Goal: Check status: Check status

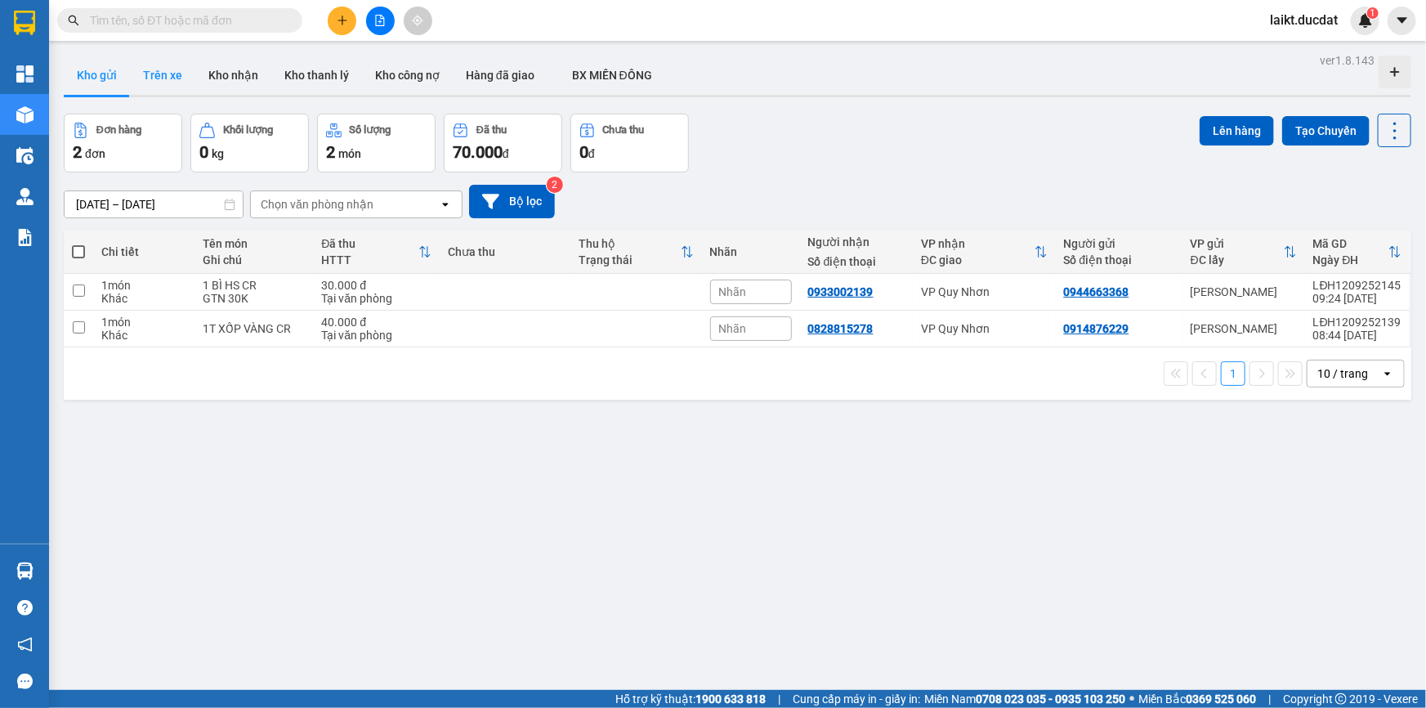
click at [164, 56] on button "Trên xe" at bounding box center [162, 75] width 65 height 39
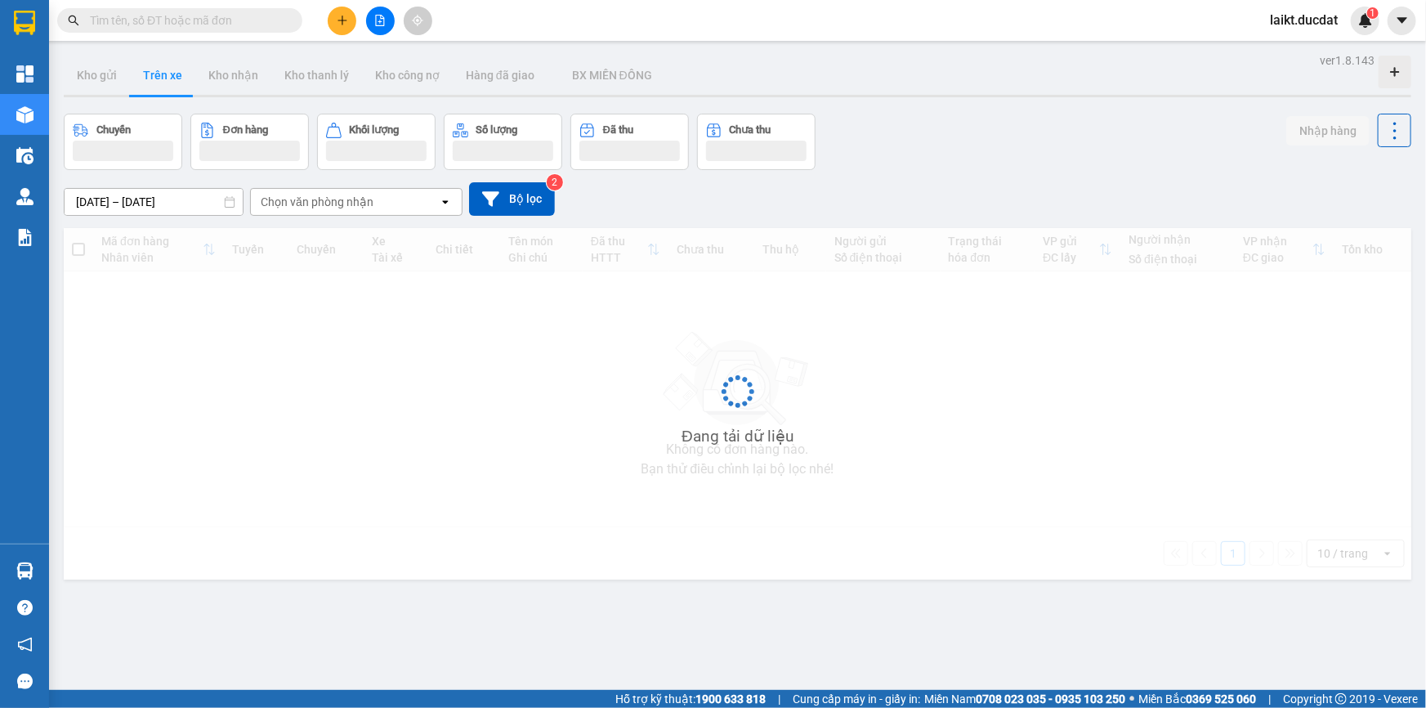
click at [190, 24] on input "text" at bounding box center [186, 20] width 193 height 18
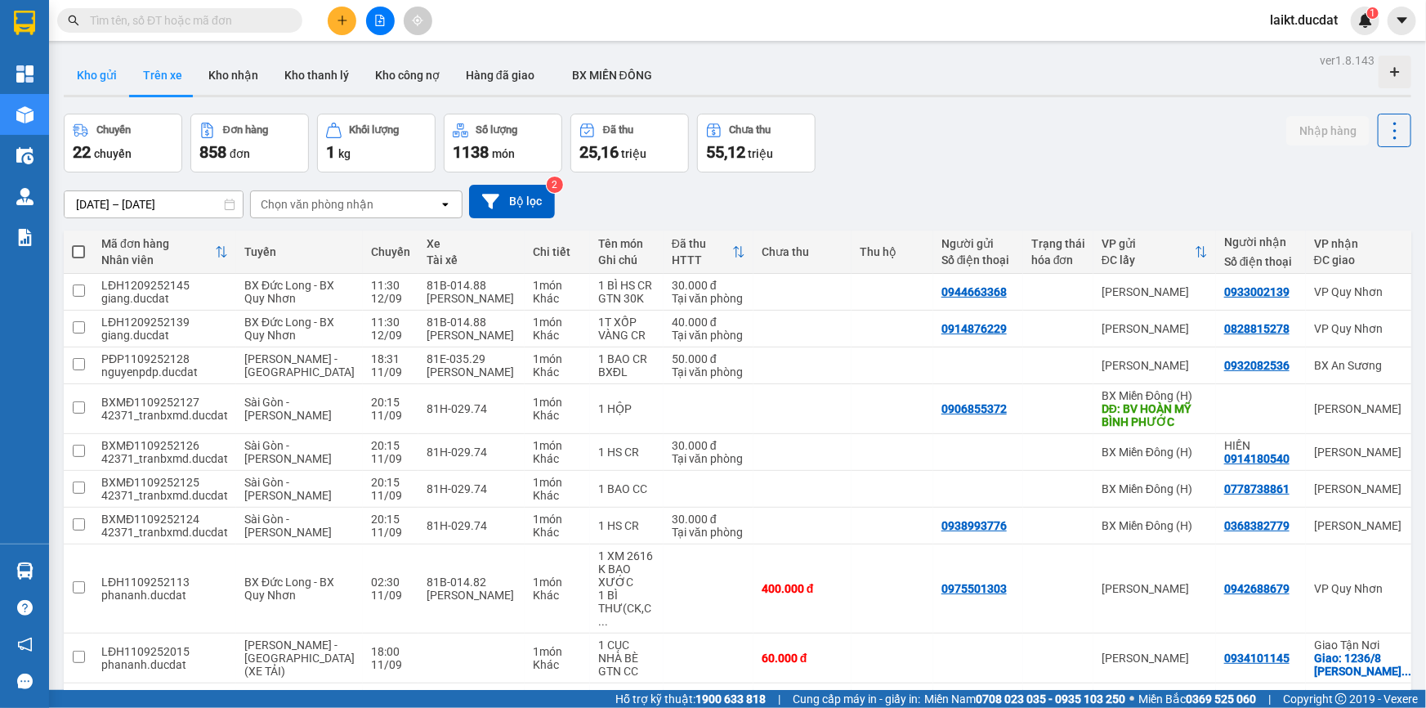
click at [92, 74] on button "Kho gửi" at bounding box center [97, 75] width 66 height 39
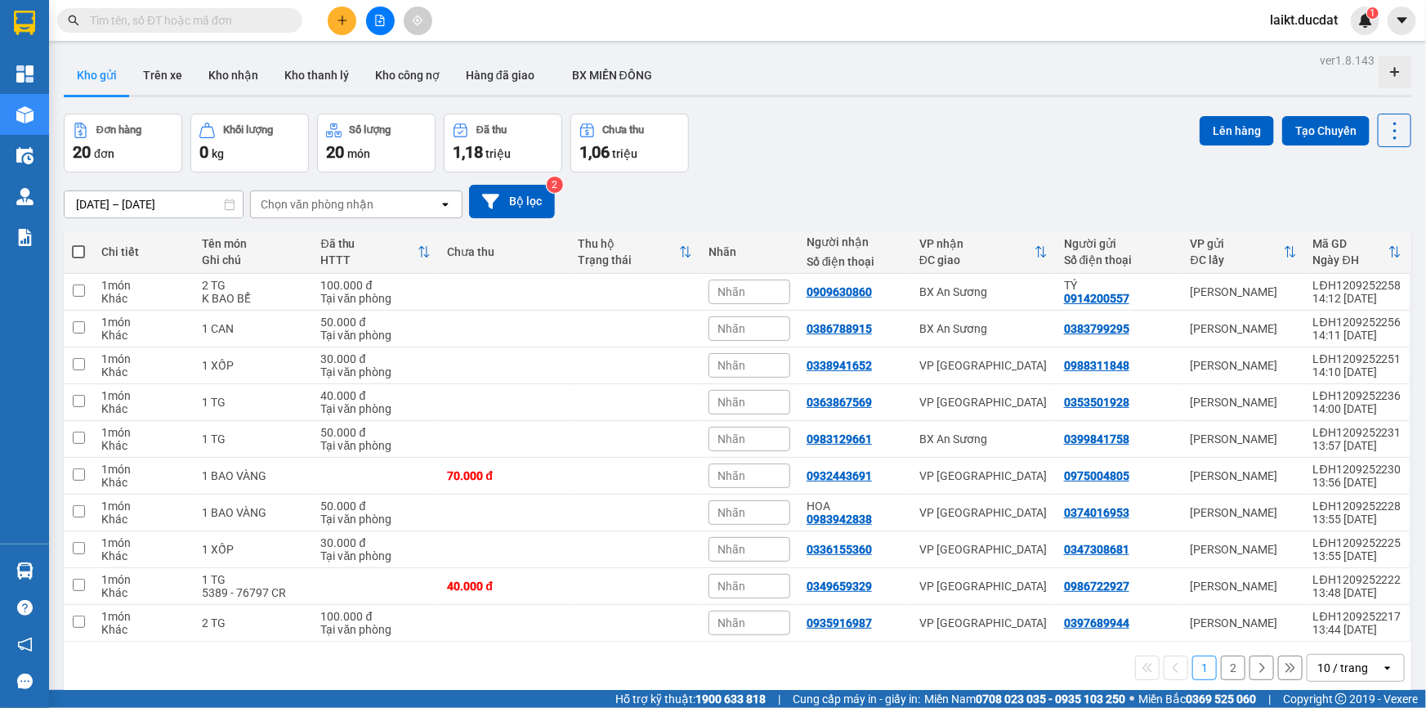
click at [116, 16] on input "text" at bounding box center [186, 20] width 193 height 18
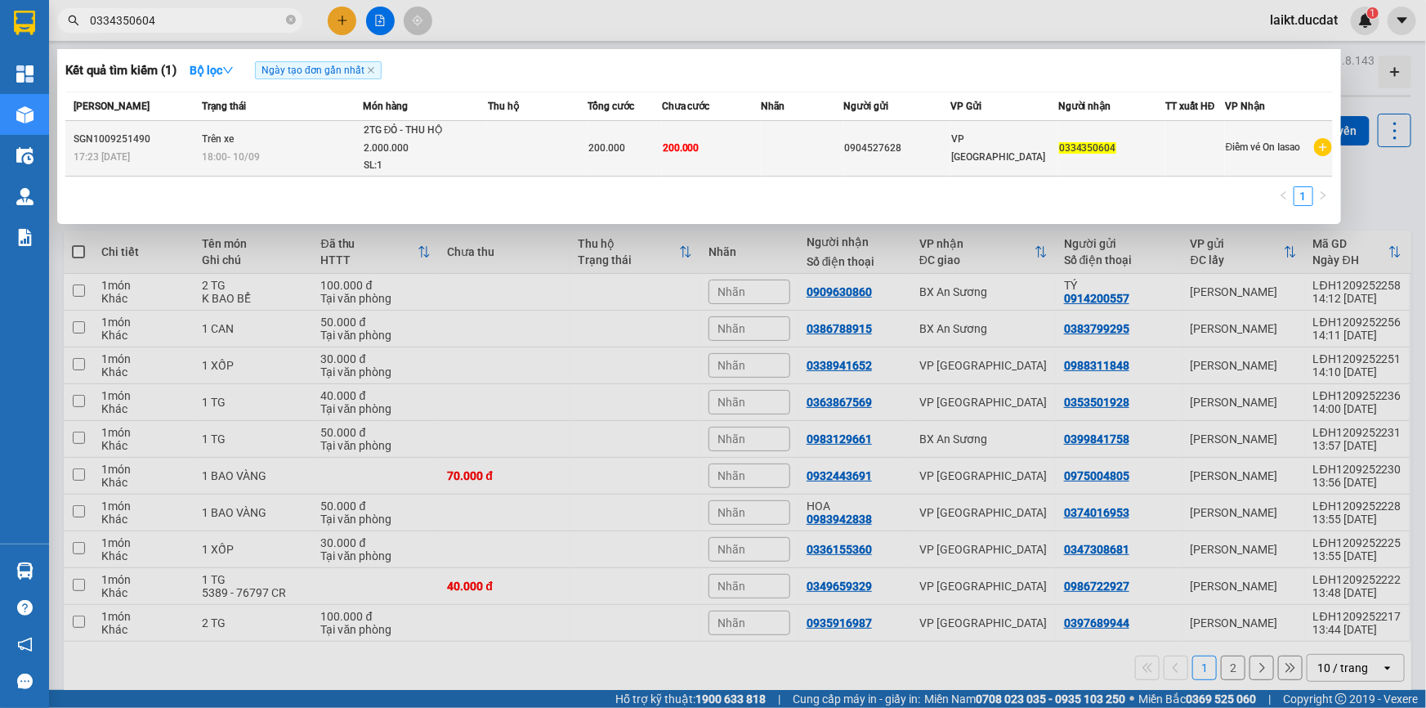
type input "0334350604"
click at [378, 133] on div "2TG ĐỎ - THU HỘ 2.000.000" at bounding box center [425, 139] width 123 height 35
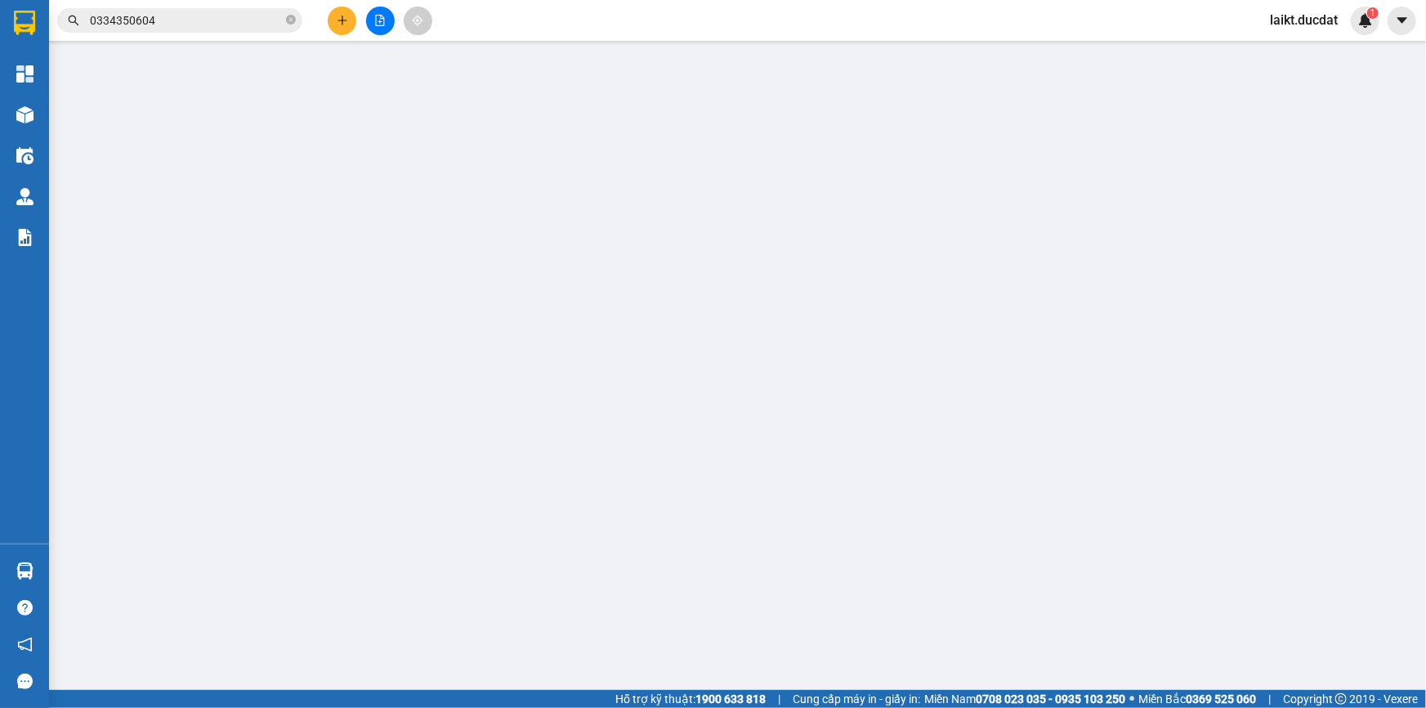
type input "0904527628"
type input "0334350604"
type input "200.000"
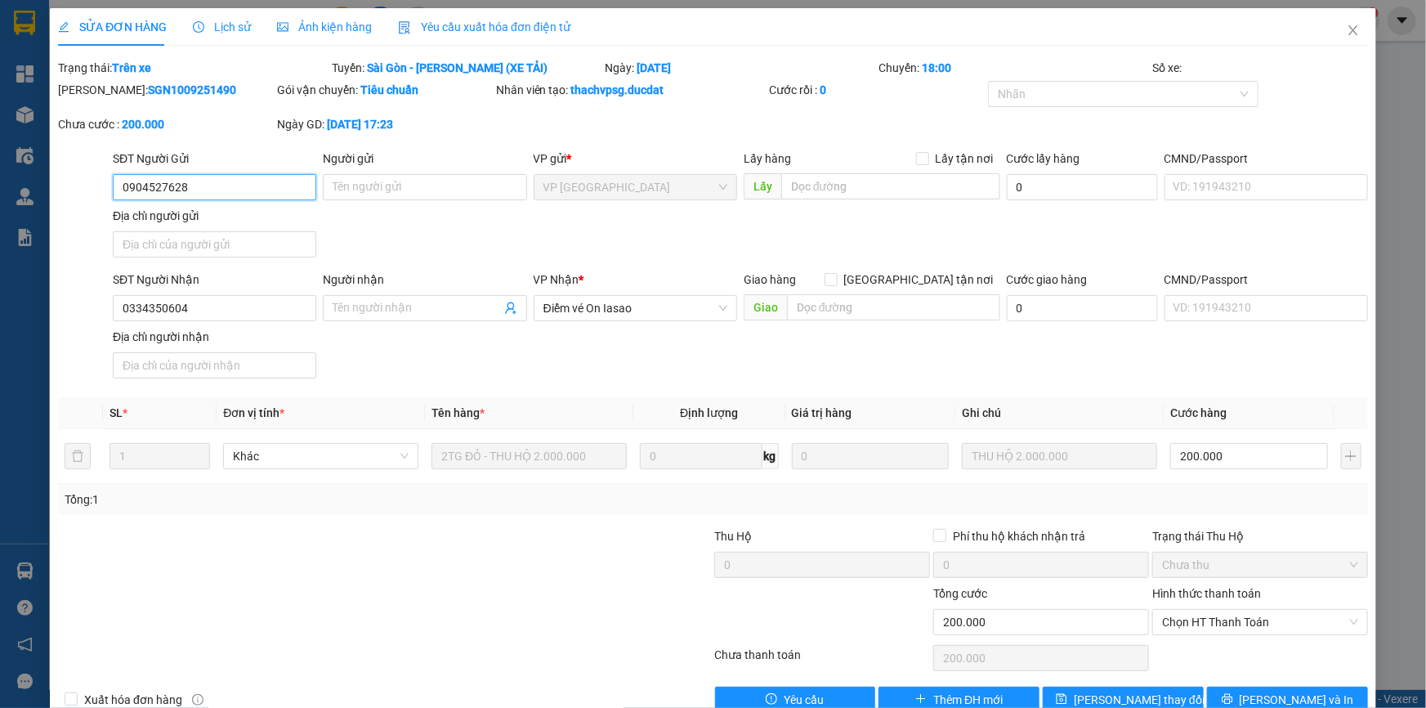
drag, startPoint x: 219, startPoint y: 196, endPoint x: 92, endPoint y: 197, distance: 127.5
click at [92, 197] on div "SĐT Người Gửi 0904527628 0904527628 Người gửi Tên người gửi VP gửi * VP [GEOGRA…" at bounding box center [713, 207] width 1314 height 114
click at [1347, 27] on icon "close" at bounding box center [1353, 30] width 13 height 13
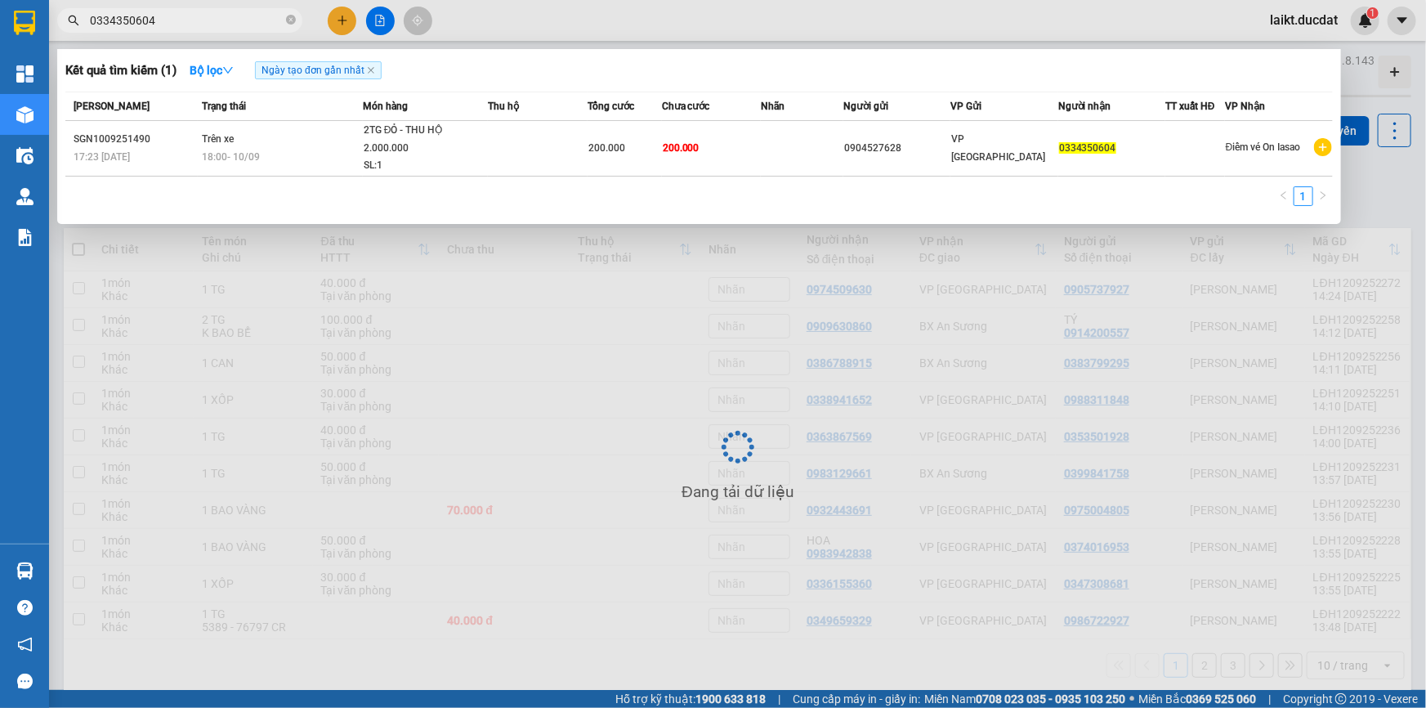
click at [163, 17] on input "0334350604" at bounding box center [186, 20] width 193 height 18
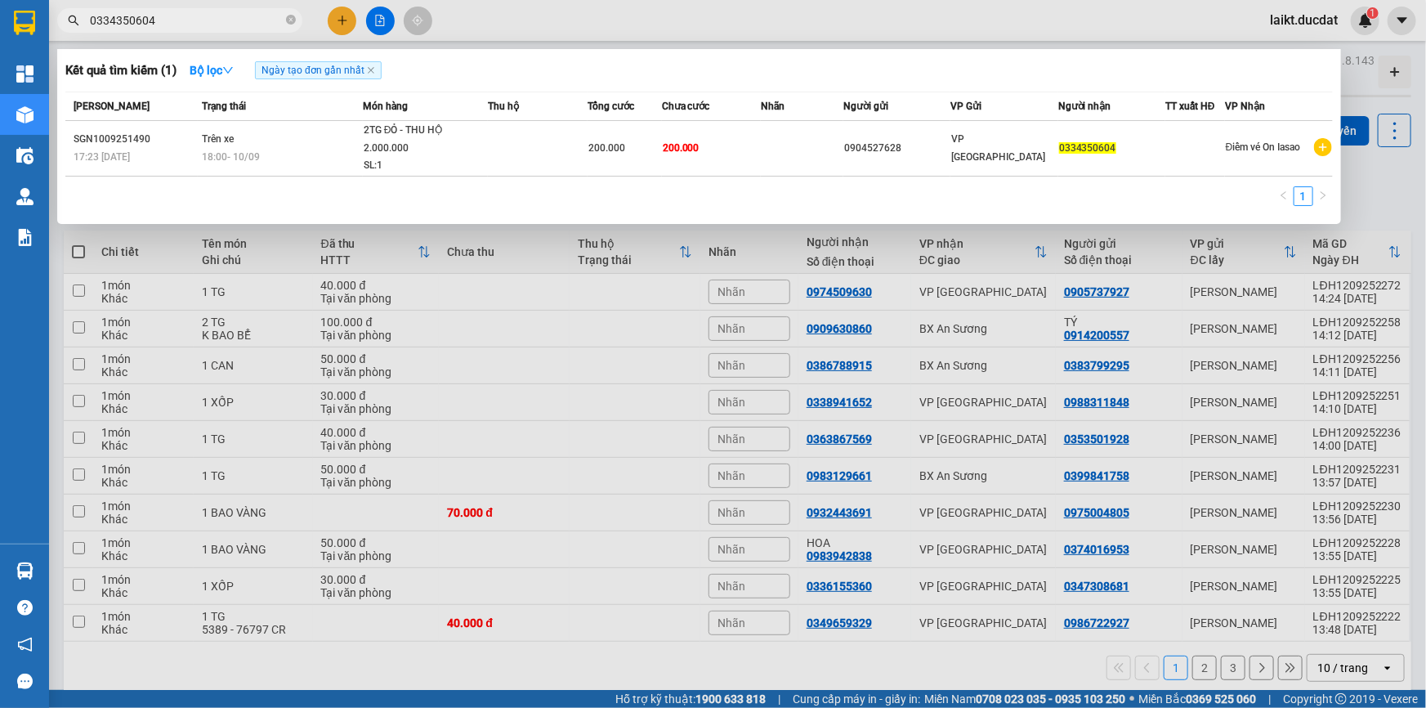
drag, startPoint x: 163, startPoint y: 17, endPoint x: 70, endPoint y: 8, distance: 92.8
click at [70, 8] on span "0334350604" at bounding box center [179, 20] width 245 height 25
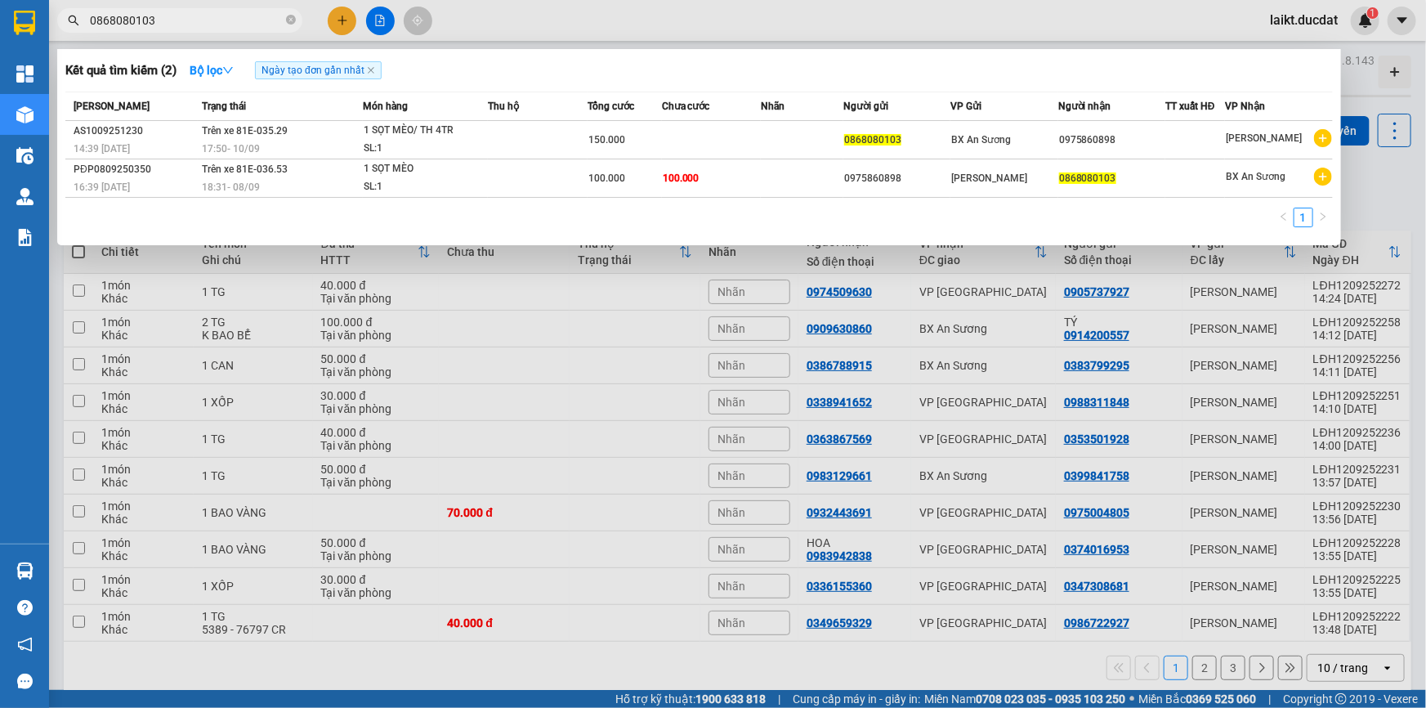
drag, startPoint x: 172, startPoint y: 28, endPoint x: 51, endPoint y: 16, distance: 121.5
click at [51, 16] on div "0868080103" at bounding box center [159, 20] width 319 height 25
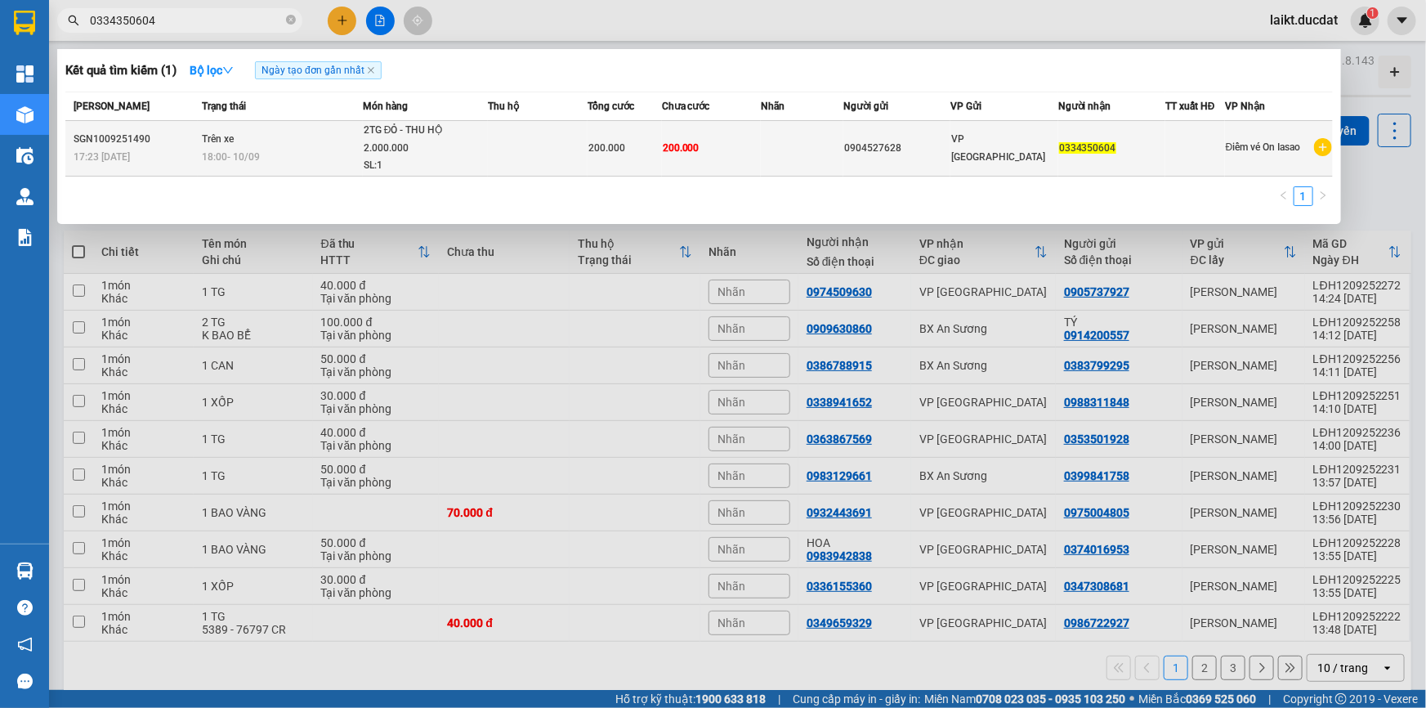
type input "0334350604"
click at [374, 143] on div "2TG ĐỎ - THU HỘ 2.000.000" at bounding box center [425, 139] width 123 height 35
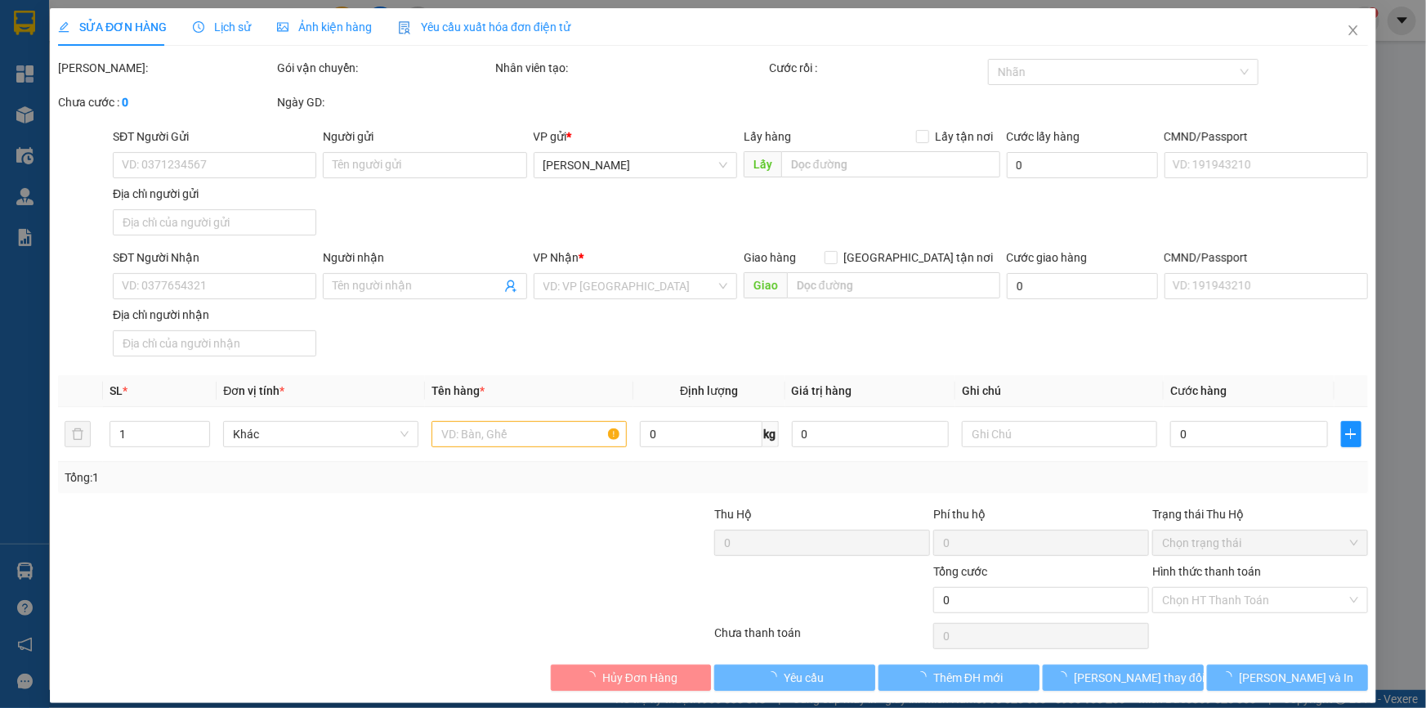
type input "0904527628"
type input "0334350604"
type input "200.000"
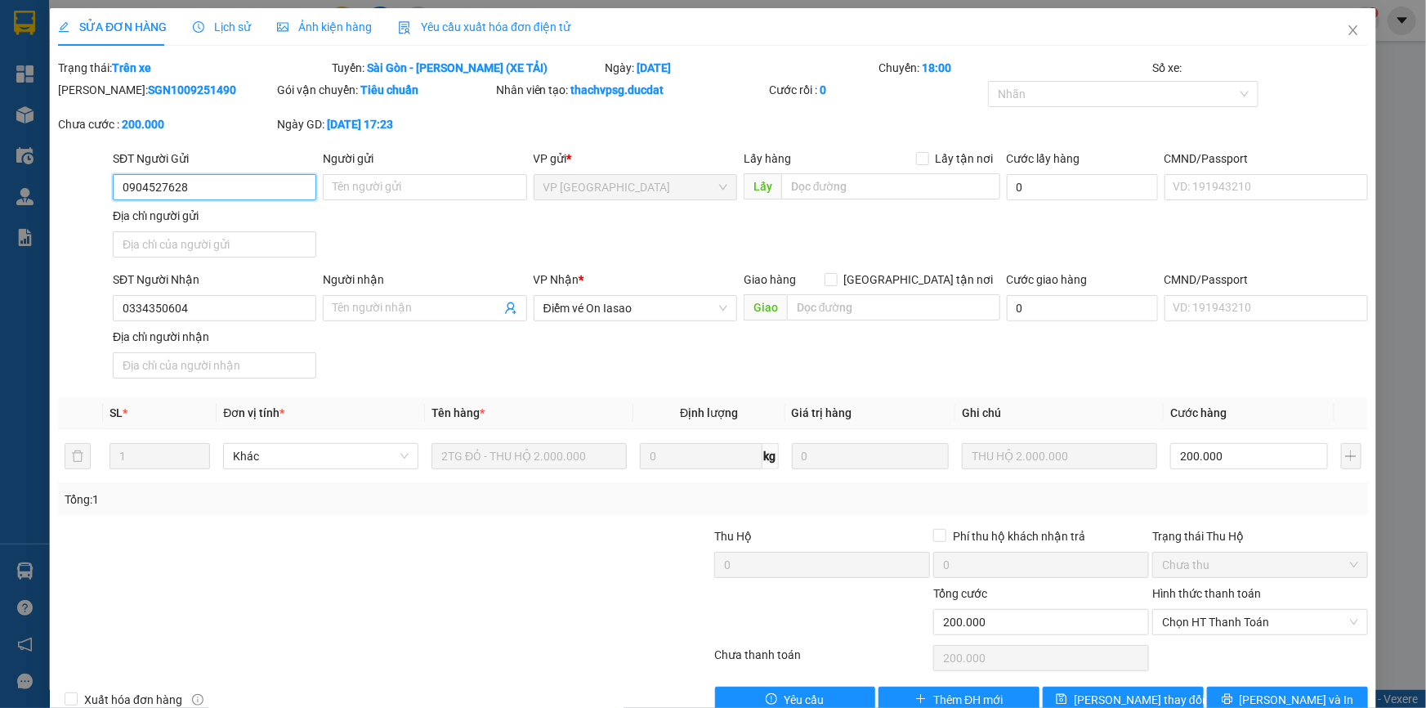
drag, startPoint x: 195, startPoint y: 187, endPoint x: 74, endPoint y: 188, distance: 121.0
click at [74, 188] on div "SĐT Người Gửi 0904527628 0904527628 Người gửi Tên người gửi VP gửi * VP [GEOGRA…" at bounding box center [713, 207] width 1314 height 114
click at [1347, 30] on icon "close" at bounding box center [1353, 30] width 13 height 13
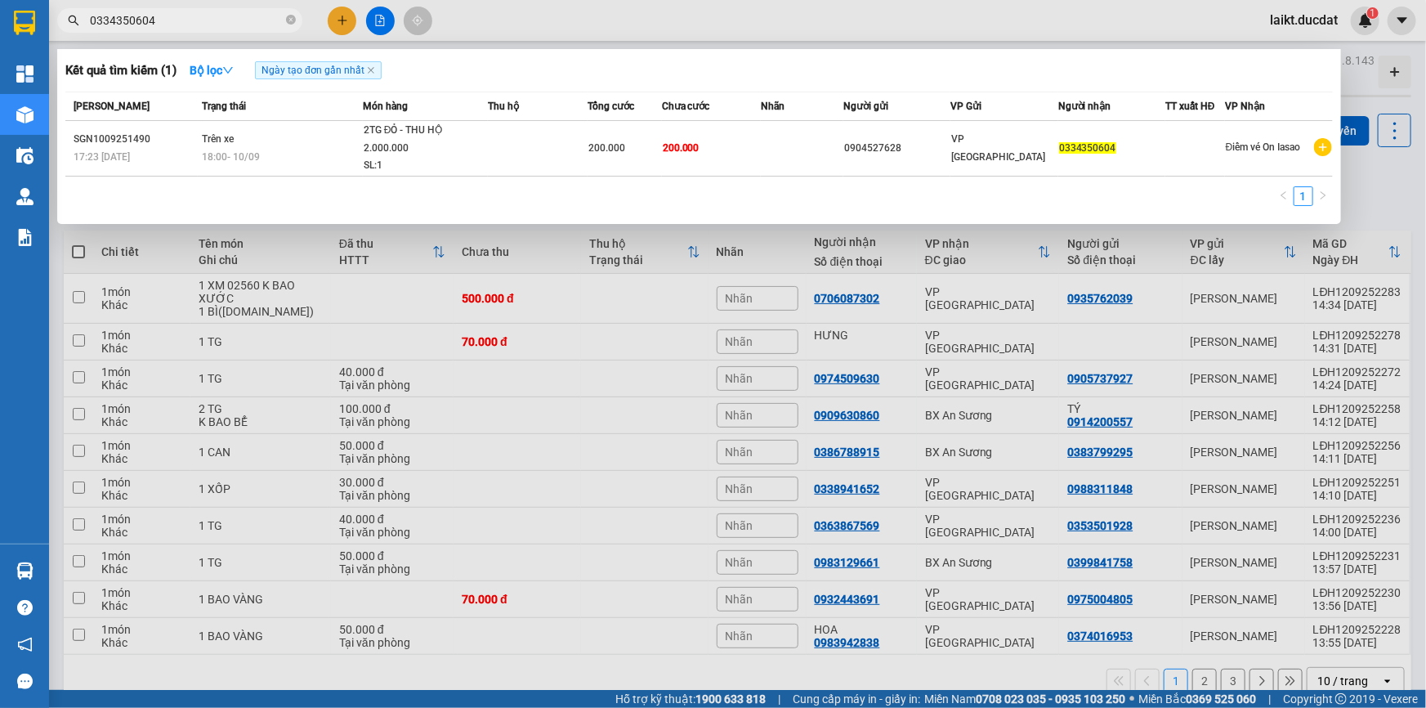
drag, startPoint x: 169, startPoint y: 22, endPoint x: 89, endPoint y: 16, distance: 80.4
click at [90, 16] on input "0334350604" at bounding box center [186, 20] width 193 height 18
paste input "90 8 00003"
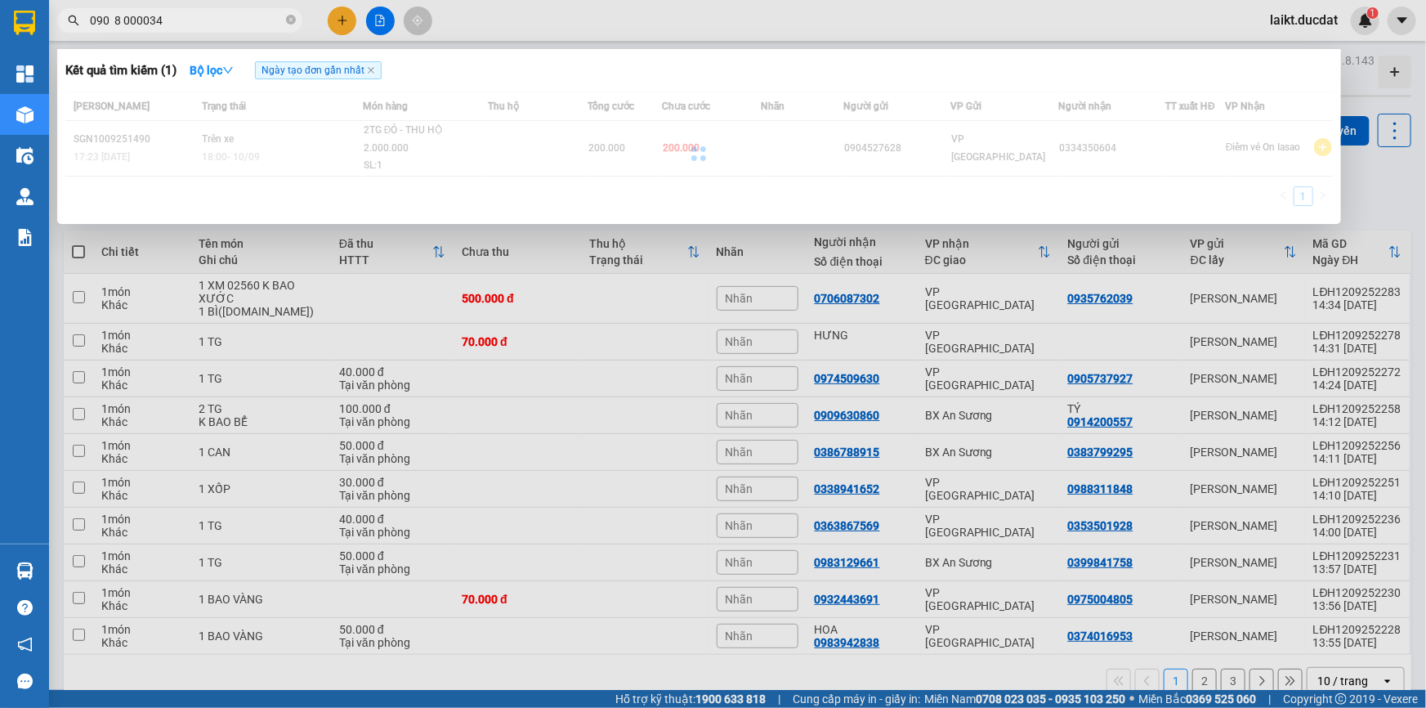
click at [110, 20] on input "090 8 000034" at bounding box center [186, 20] width 193 height 18
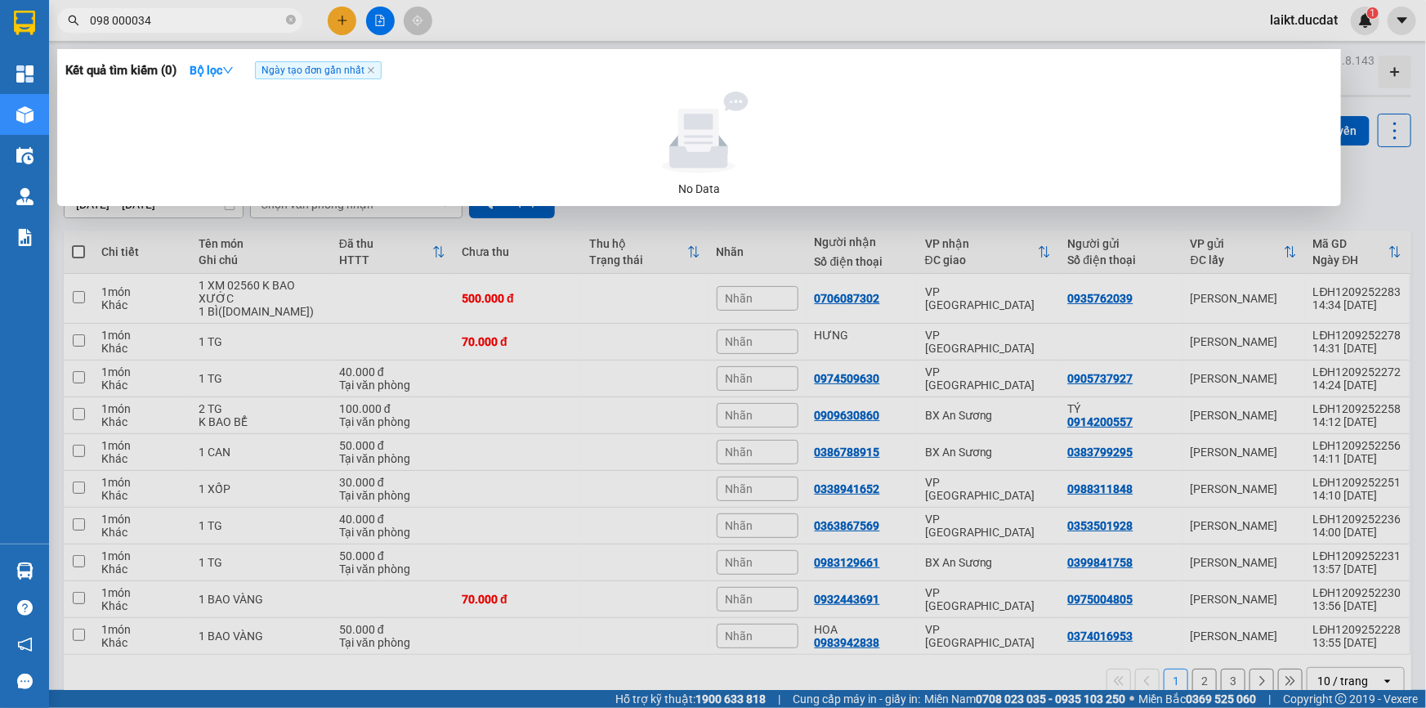
click at [105, 18] on input "098 000034" at bounding box center [186, 20] width 193 height 18
click at [160, 15] on input "098000034" at bounding box center [186, 20] width 193 height 18
click at [98, 24] on input "098000034" at bounding box center [186, 20] width 193 height 18
click at [100, 24] on input "098000034" at bounding box center [186, 20] width 193 height 18
click at [163, 19] on input "0908000034" at bounding box center [186, 20] width 193 height 18
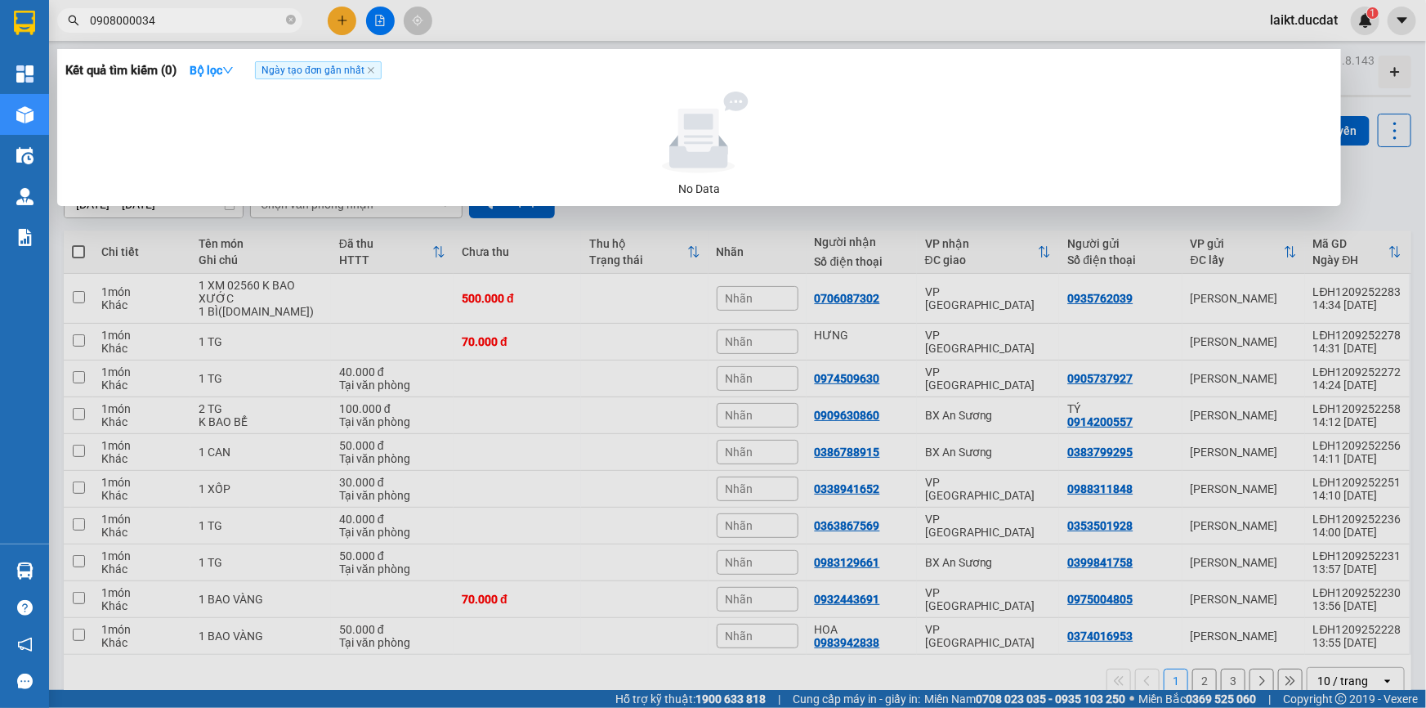
type input "0908000034"
